Goal: Task Accomplishment & Management: Manage account settings

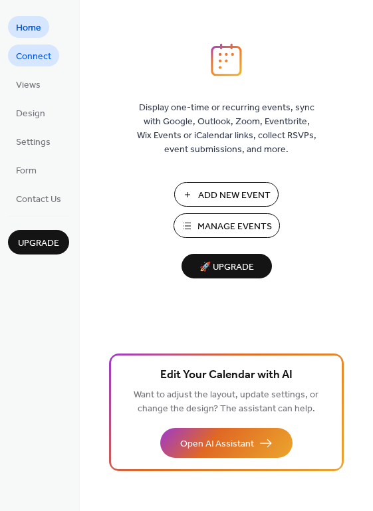
click at [26, 56] on span "Connect" at bounding box center [33, 57] width 35 height 14
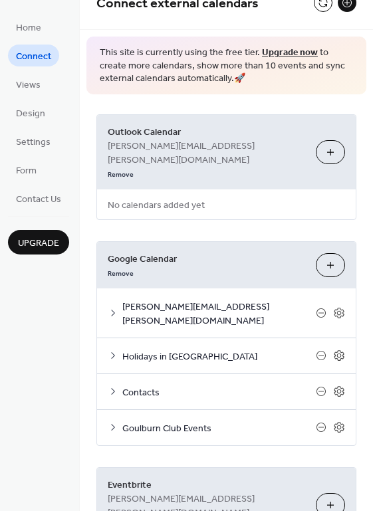
scroll to position [58, 0]
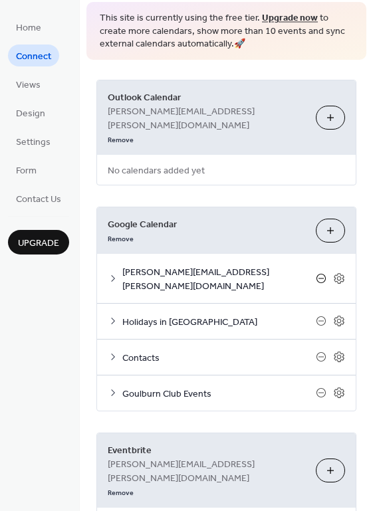
click at [318, 273] on icon at bounding box center [321, 278] width 11 height 11
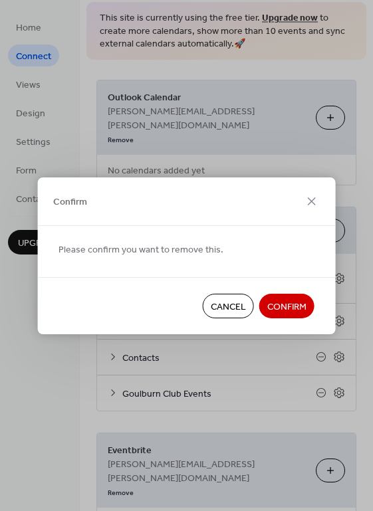
click at [229, 309] on span "Cancel" at bounding box center [228, 307] width 35 height 14
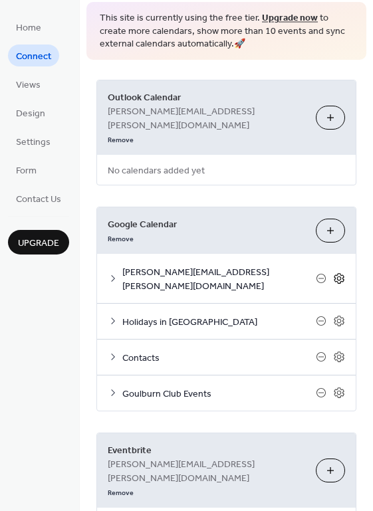
click at [333, 273] on icon at bounding box center [339, 279] width 12 height 12
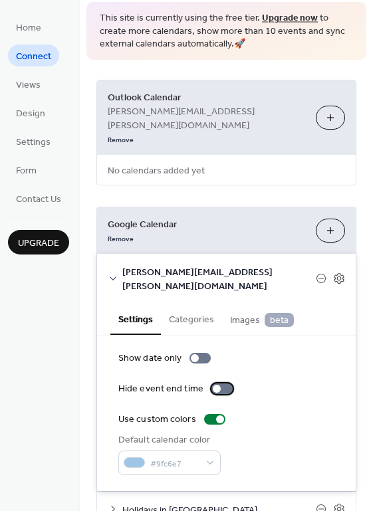
drag, startPoint x: 222, startPoint y: 345, endPoint x: 249, endPoint y: 353, distance: 28.4
click at [224, 384] on div at bounding box center [221, 389] width 21 height 11
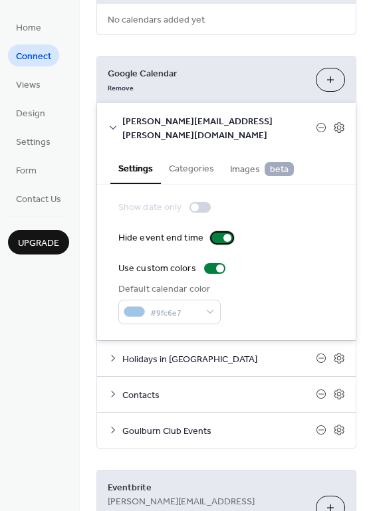
scroll to position [246, 0]
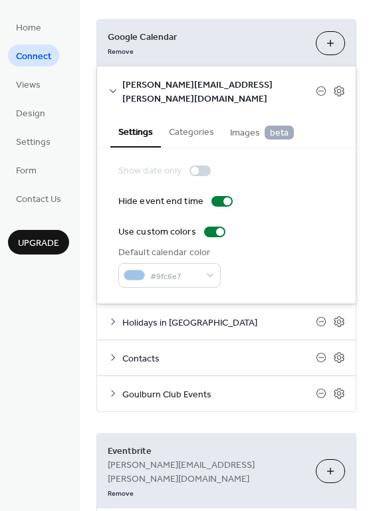
click at [244, 388] on span "Goulburn Club Events" at bounding box center [218, 395] width 193 height 14
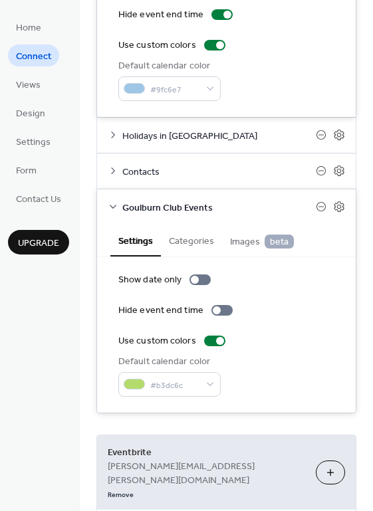
scroll to position [435, 0]
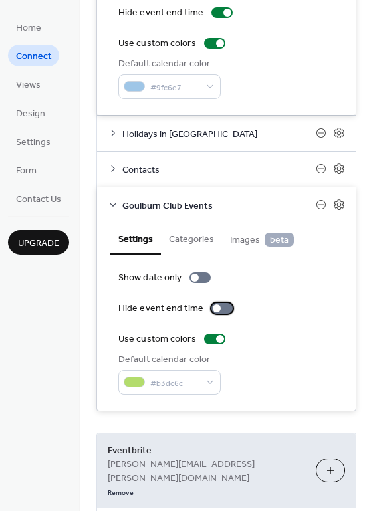
click at [220, 303] on div at bounding box center [221, 308] width 21 height 11
click at [211, 303] on div at bounding box center [221, 308] width 21 height 11
click at [200, 273] on div at bounding box center [199, 278] width 21 height 11
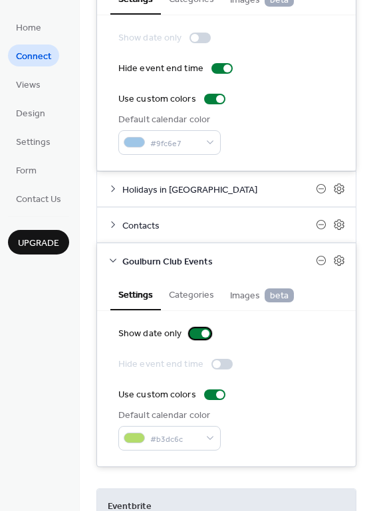
scroll to position [136, 0]
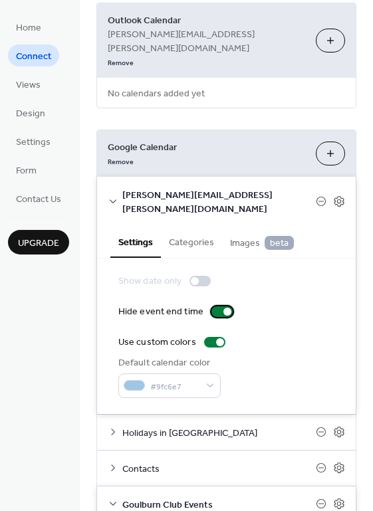
click at [214, 306] on div at bounding box center [221, 311] width 21 height 11
click at [203, 276] on div at bounding box center [199, 281] width 21 height 11
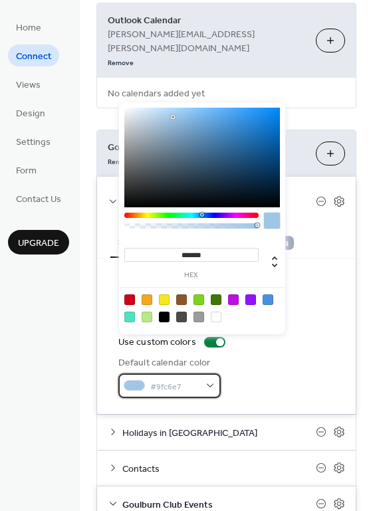
click at [210, 374] on div "#9fc6e7" at bounding box center [169, 386] width 102 height 25
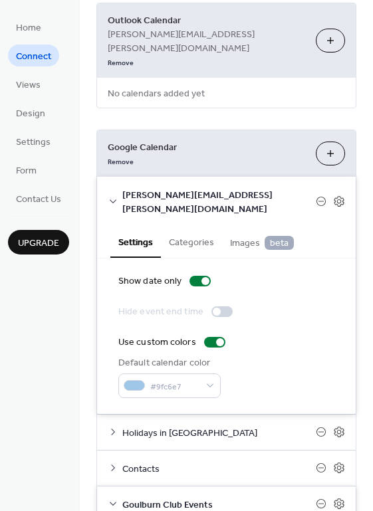
click at [339, 327] on div "Show date only Hide event end time Use custom colors Default calendar color #9f…" at bounding box center [226, 337] width 259 height 156
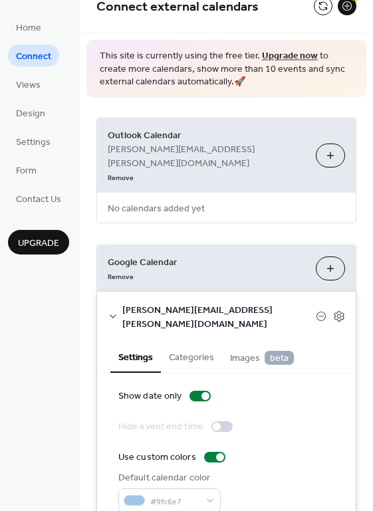
scroll to position [0, 0]
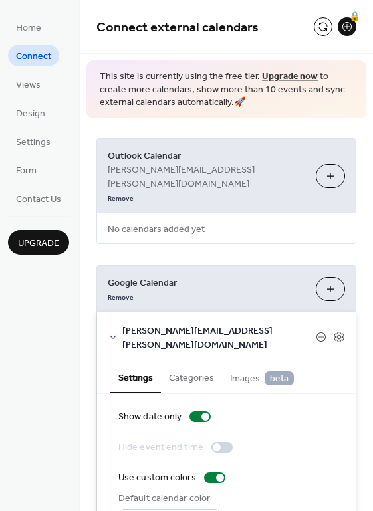
click at [327, 277] on button "Choose Calendars" at bounding box center [330, 289] width 29 height 24
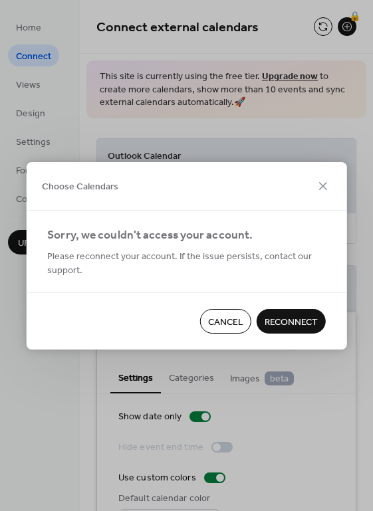
click at [307, 322] on span "Reconnect" at bounding box center [291, 322] width 53 height 14
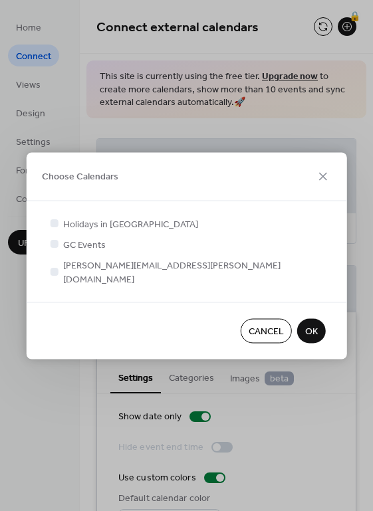
click at [314, 325] on span "OK" at bounding box center [311, 332] width 13 height 14
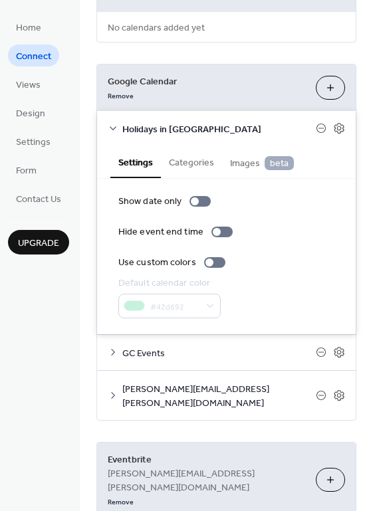
scroll to position [210, 0]
